Goal: Check status: Check status

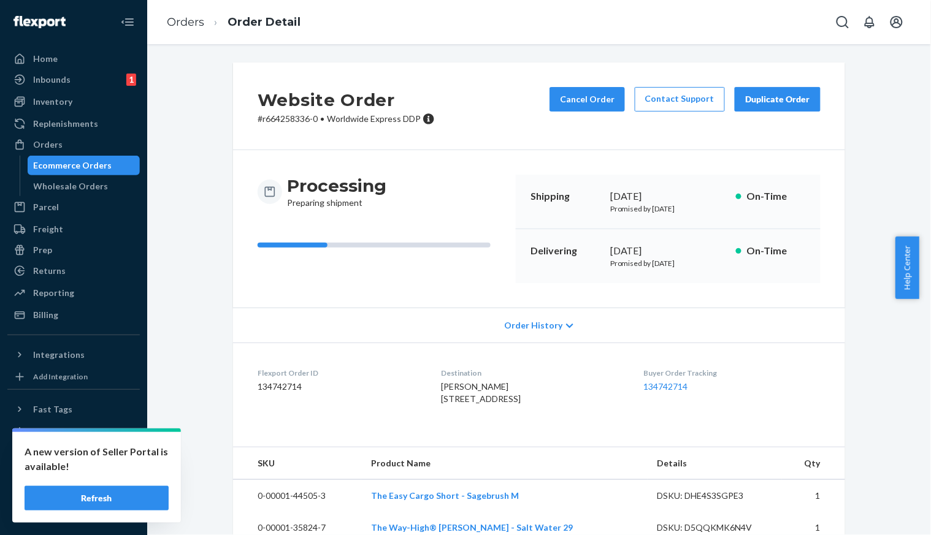
click at [51, 166] on div "Ecommerce Orders" at bounding box center [73, 165] width 78 height 12
click at [57, 146] on div "Orders" at bounding box center [47, 145] width 29 height 12
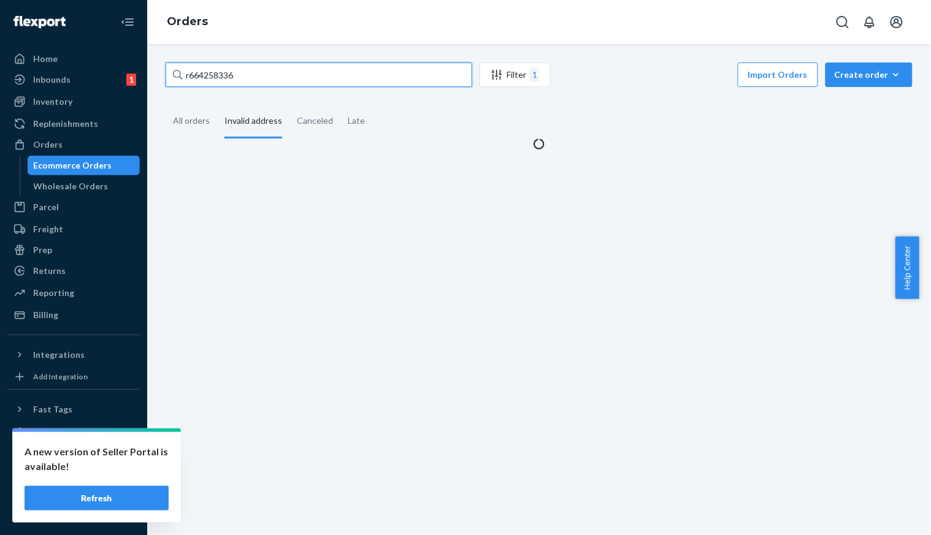
drag, startPoint x: 262, startPoint y: 72, endPoint x: 256, endPoint y: 74, distance: 6.4
click at [261, 72] on input "r664258336" at bounding box center [319, 75] width 307 height 25
drag, startPoint x: 244, startPoint y: 75, endPoint x: 126, endPoint y: 72, distance: 117.8
click at [136, 72] on div "Home Inbounds 1 Shipping Plans Problems 1 Inventory Products Branded Packaging …" at bounding box center [465, 267] width 931 height 535
paste input "027470541"
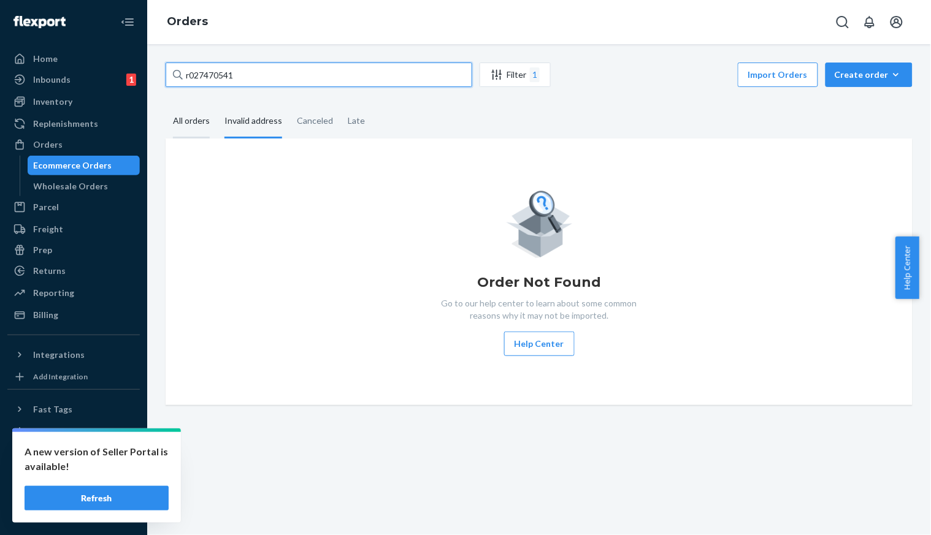
type input "r027470541"
click at [182, 117] on div "All orders" at bounding box center [191, 122] width 37 height 34
click at [166, 105] on input "All orders" at bounding box center [166, 105] width 0 height 0
click at [315, 120] on div "Canceled" at bounding box center [315, 122] width 36 height 34
click at [289, 105] on input "Canceled" at bounding box center [289, 105] width 0 height 0
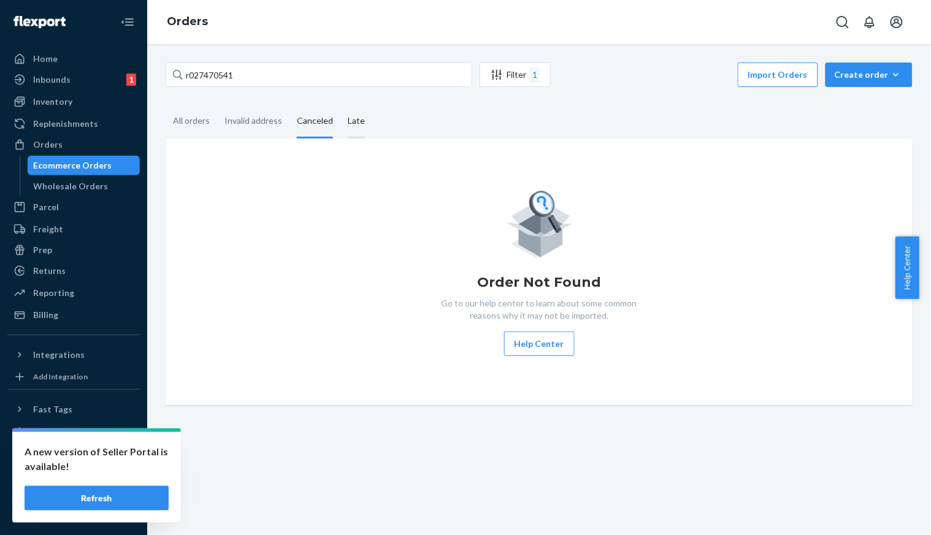
click at [356, 121] on div "Late" at bounding box center [356, 122] width 17 height 34
click at [340, 105] on input "Late" at bounding box center [340, 105] width 0 height 0
